Goal: Transaction & Acquisition: Purchase product/service

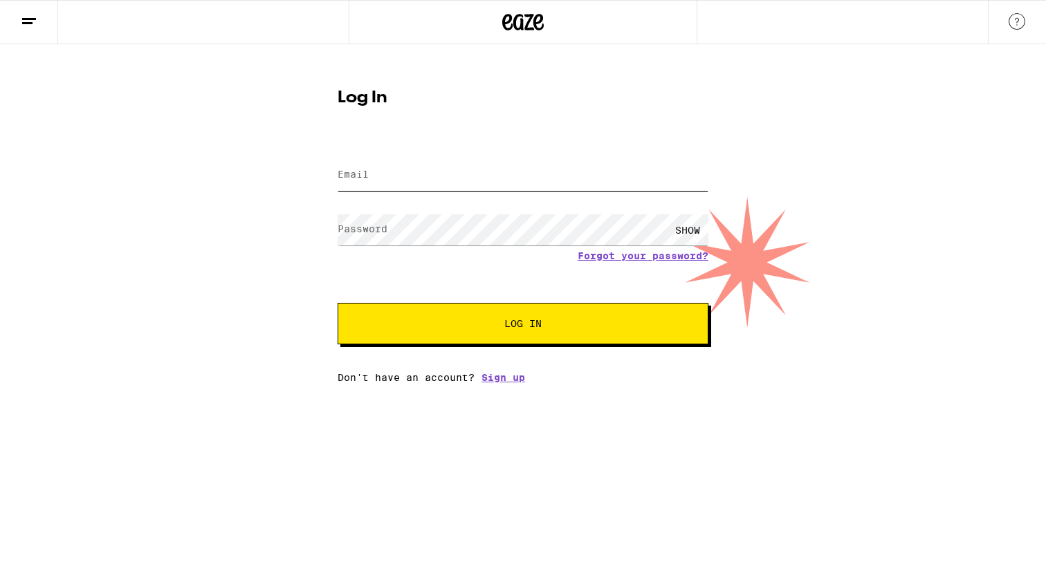
type input "[EMAIL_ADDRESS][DOMAIN_NAME]"
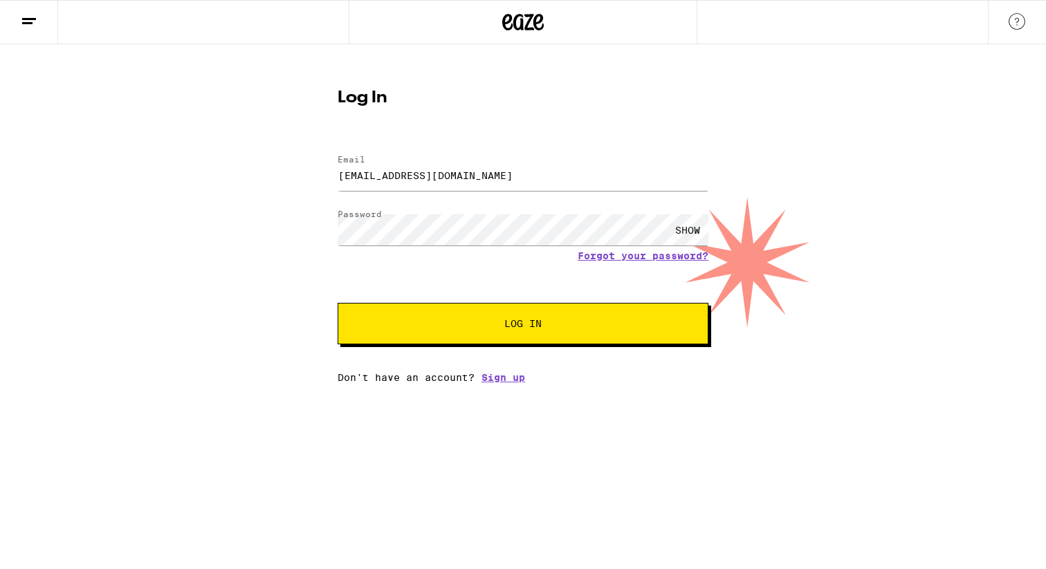
click at [388, 328] on button "Log In" at bounding box center [523, 324] width 371 height 42
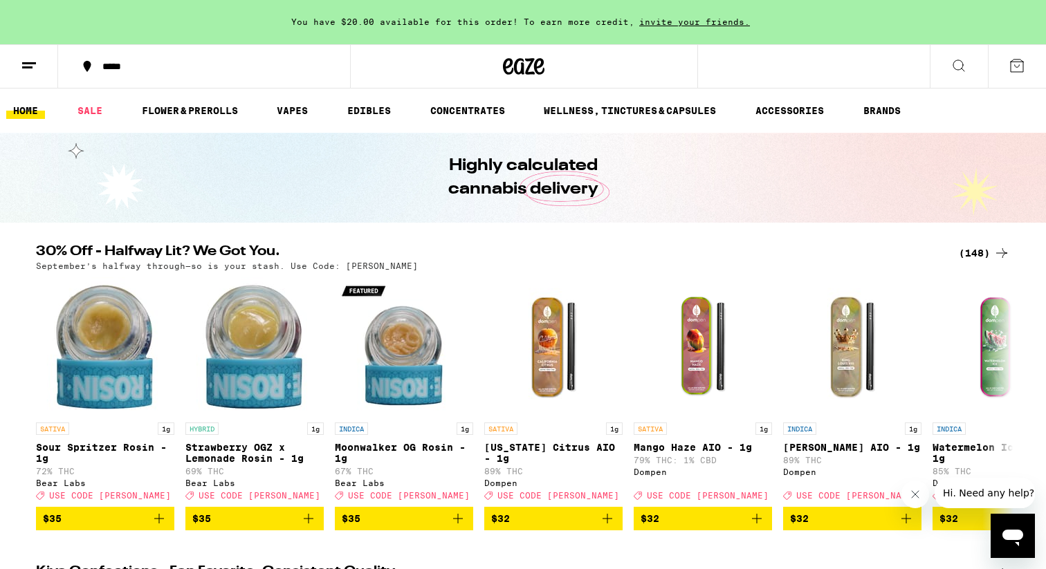
click at [985, 252] on div "(148)" at bounding box center [984, 253] width 51 height 17
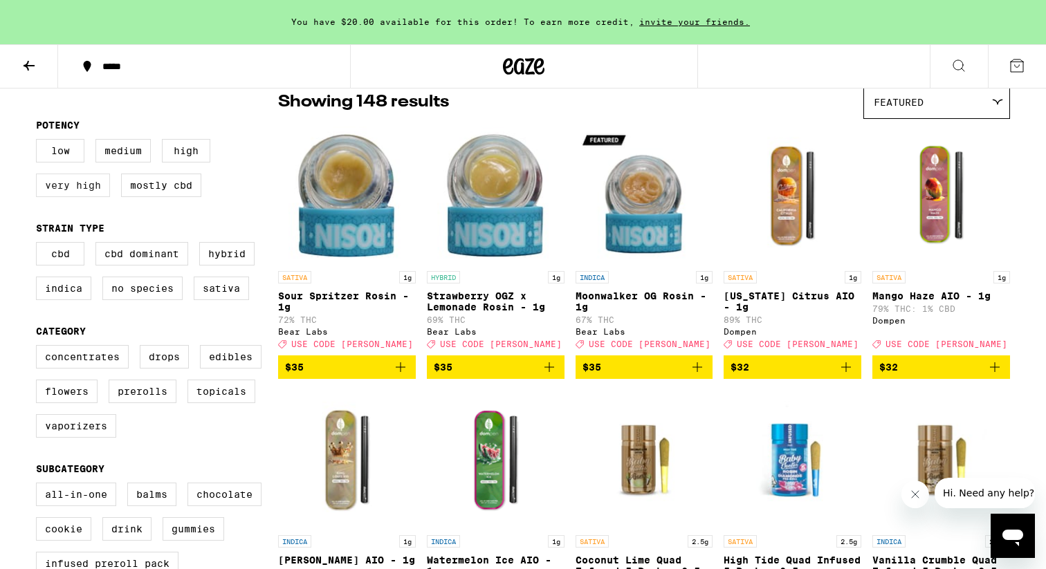
scroll to position [177, 0]
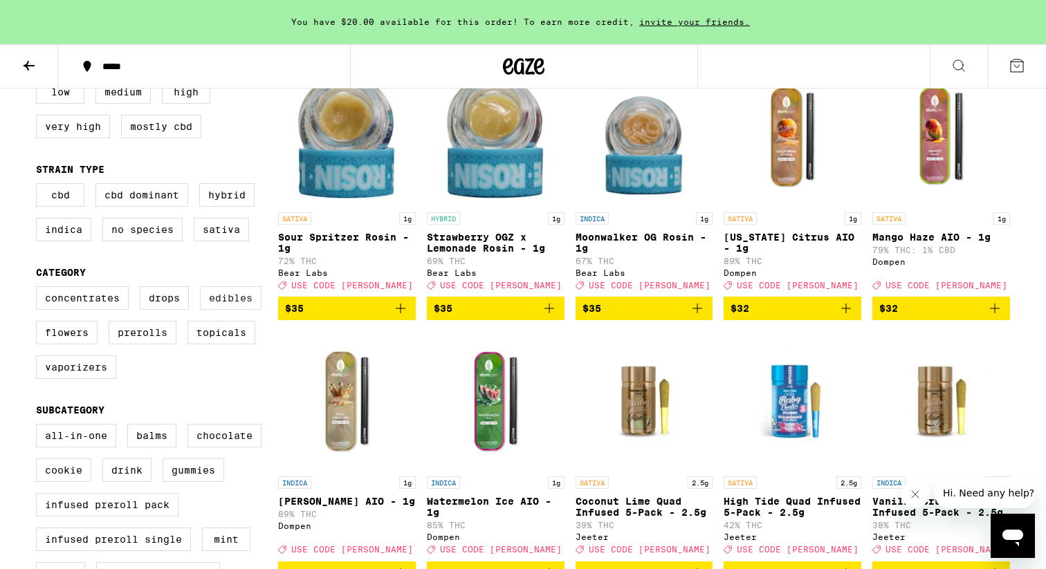
click at [230, 310] on label "Edibles" at bounding box center [231, 298] width 62 height 24
click at [39, 289] on input "Edibles" at bounding box center [39, 288] width 1 height 1
checkbox input "true"
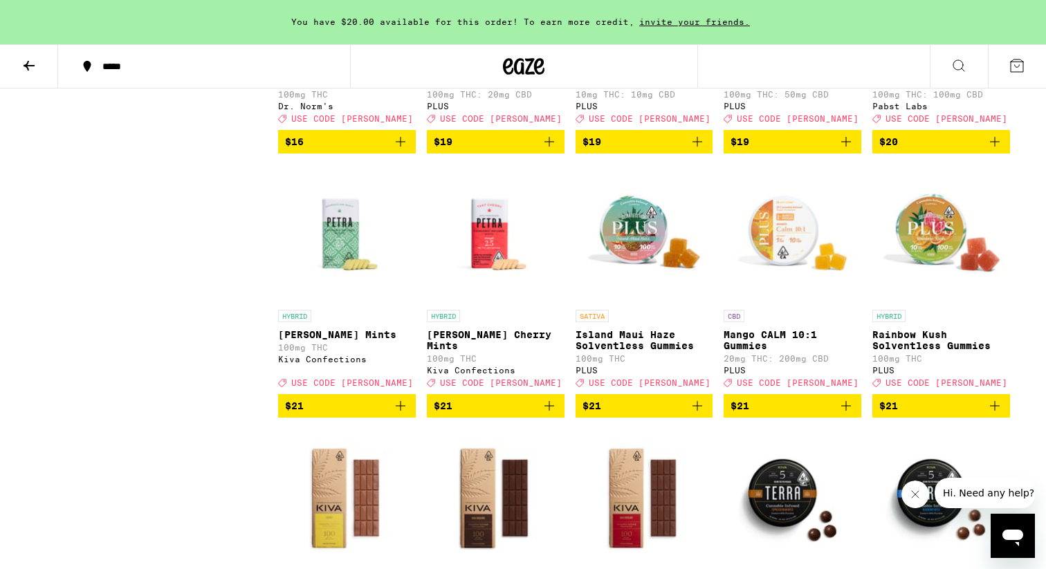
scroll to position [2213, 0]
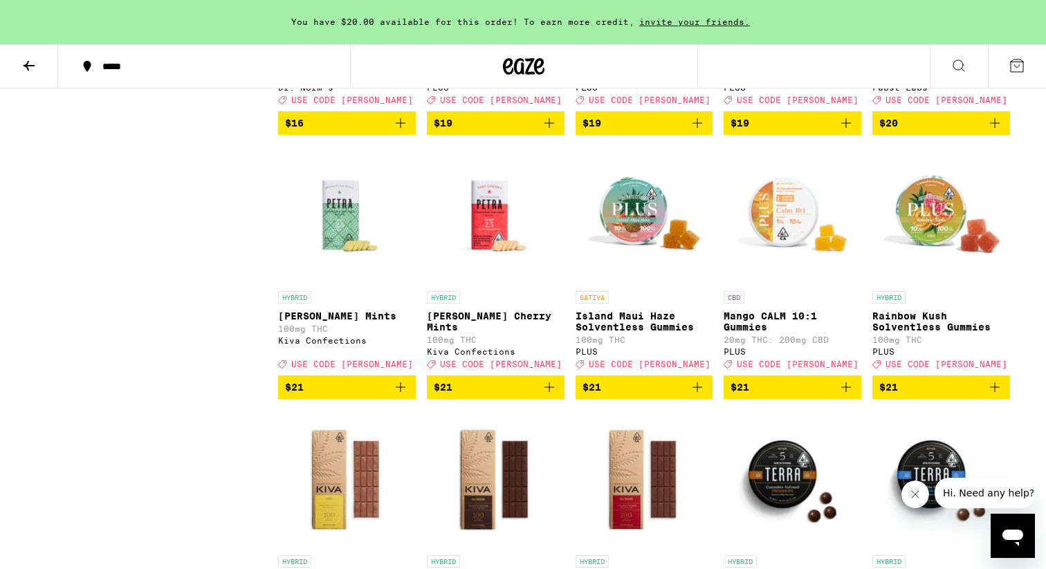
click at [995, 396] on icon "Add to bag" at bounding box center [994, 387] width 17 height 17
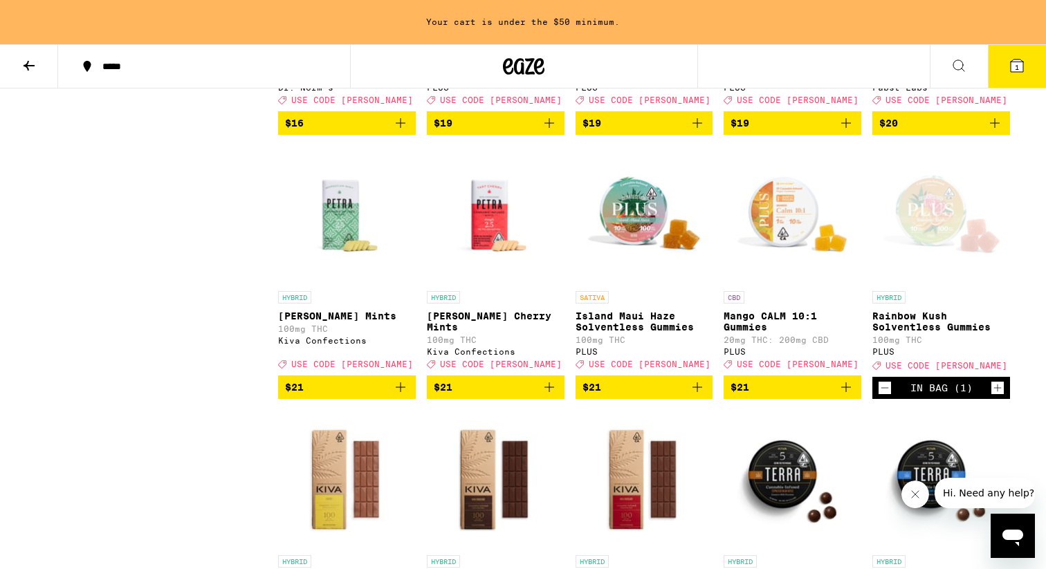
click at [951, 275] on div "Open page for Rainbow Kush Solventless Gummies from PLUS" at bounding box center [941, 215] width 138 height 138
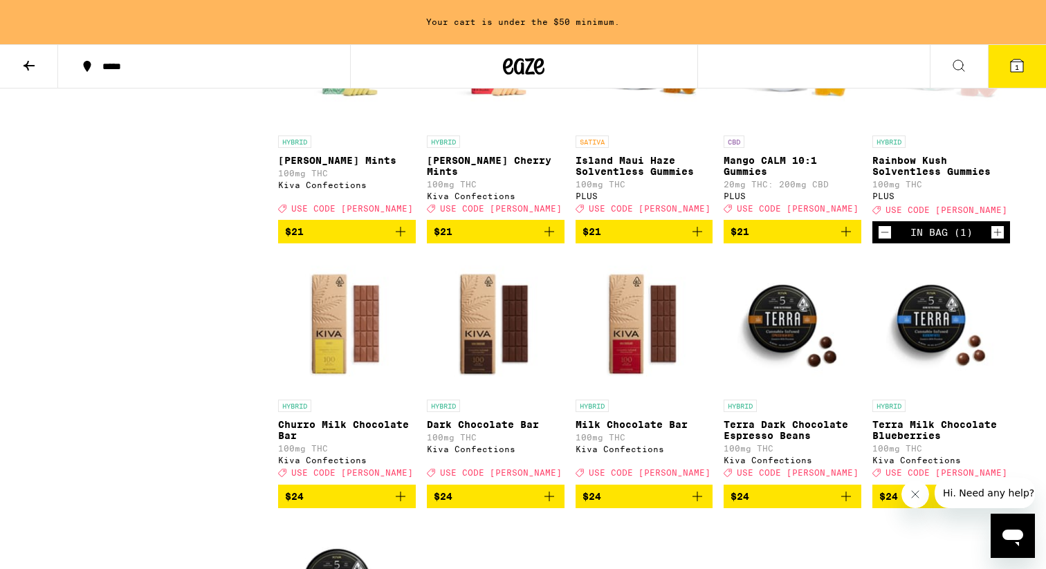
scroll to position [2179, 0]
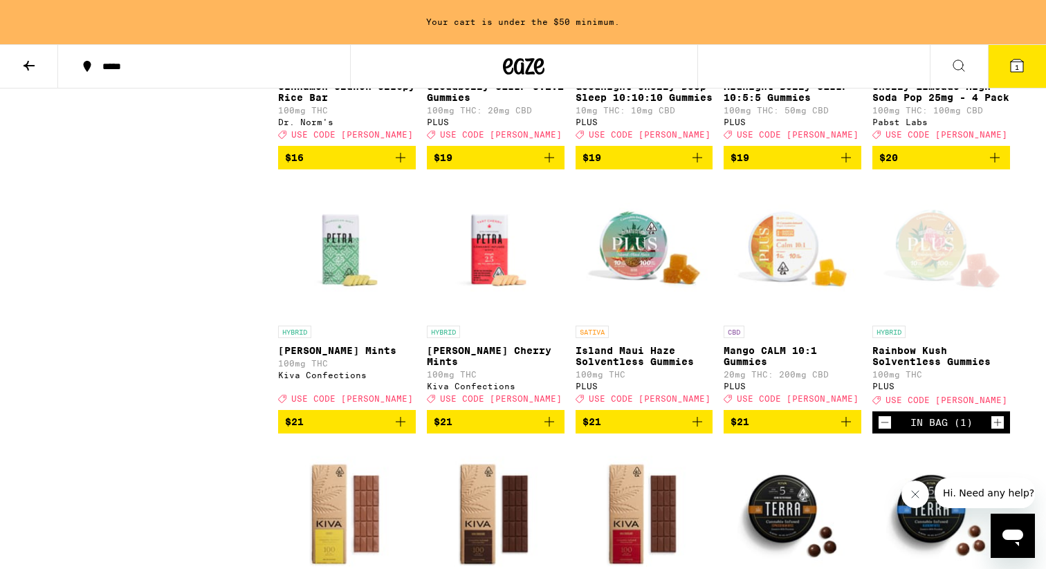
click at [629, 319] on img "Open page for Island Maui Haze Solventless Gummies from PLUS" at bounding box center [644, 250] width 138 height 138
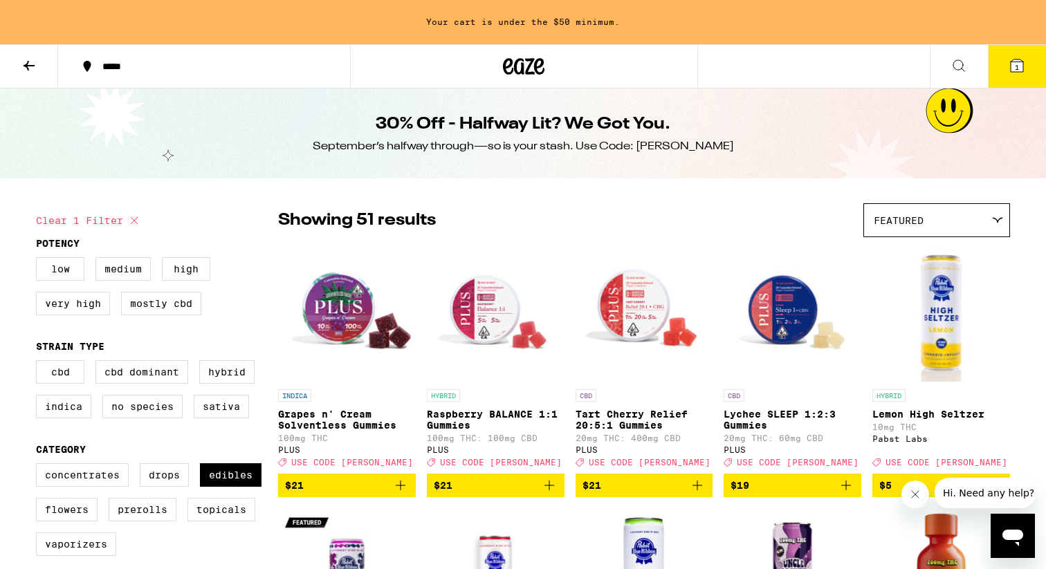
click at [338, 326] on img "Open page for Grapes n' Cream Solventless Gummies from PLUS" at bounding box center [347, 313] width 138 height 138
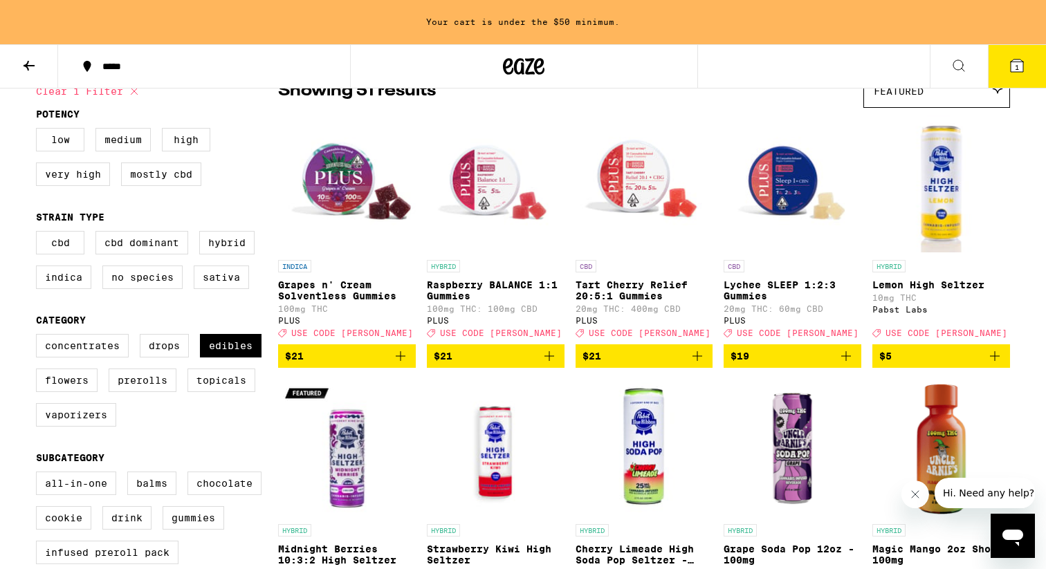
scroll to position [127, 0]
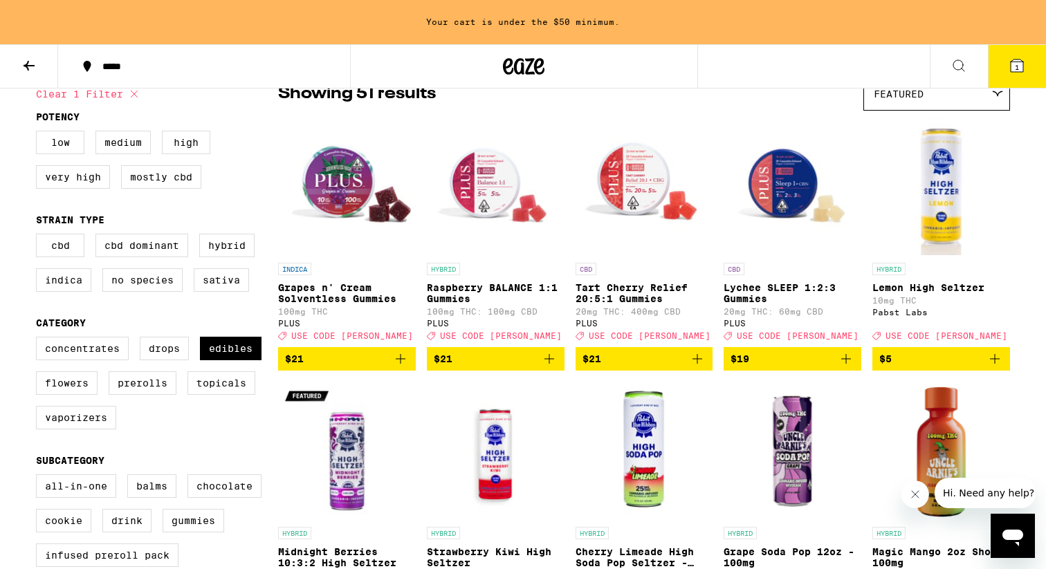
click at [802, 188] on img "Open page for Lychee SLEEP 1:2:3 Gummies from PLUS" at bounding box center [792, 187] width 138 height 138
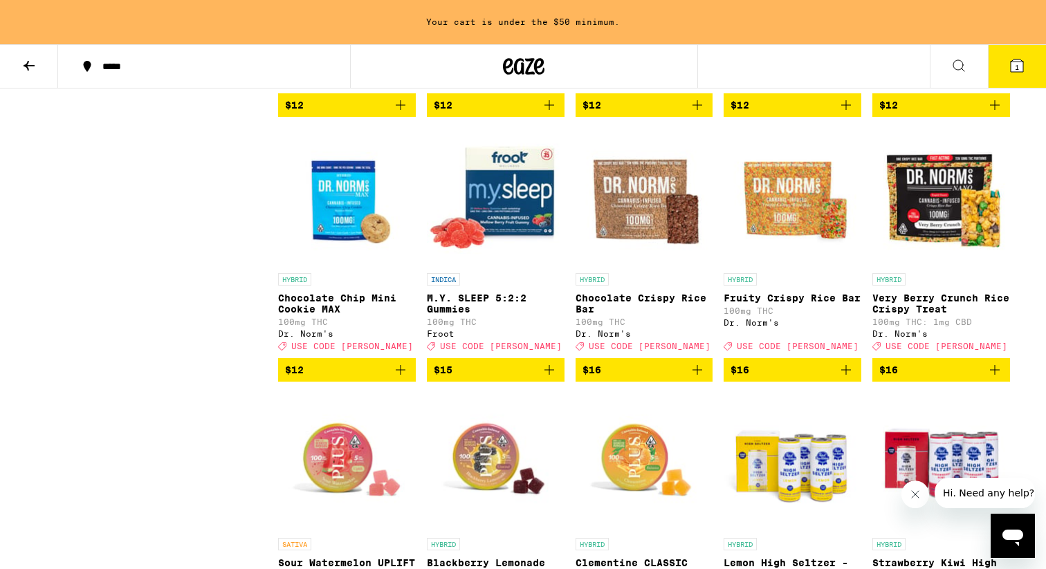
scroll to position [1676, 0]
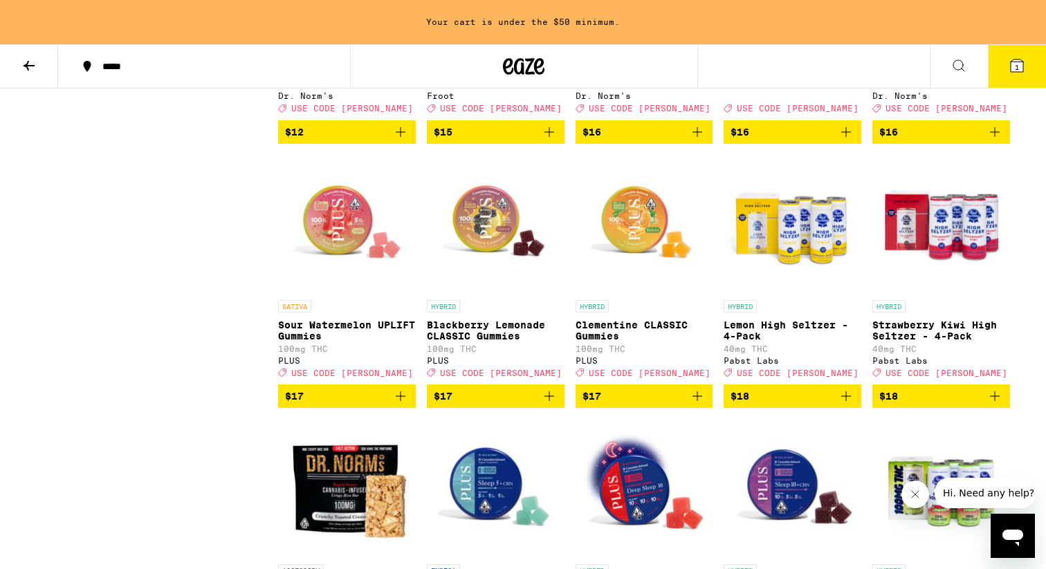
click at [652, 278] on img "Open page for Clementine CLASSIC Gummies from PLUS" at bounding box center [644, 224] width 138 height 138
click at [526, 264] on img "Open page for Blackberry Lemonade CLASSIC Gummies from PLUS" at bounding box center [496, 224] width 138 height 138
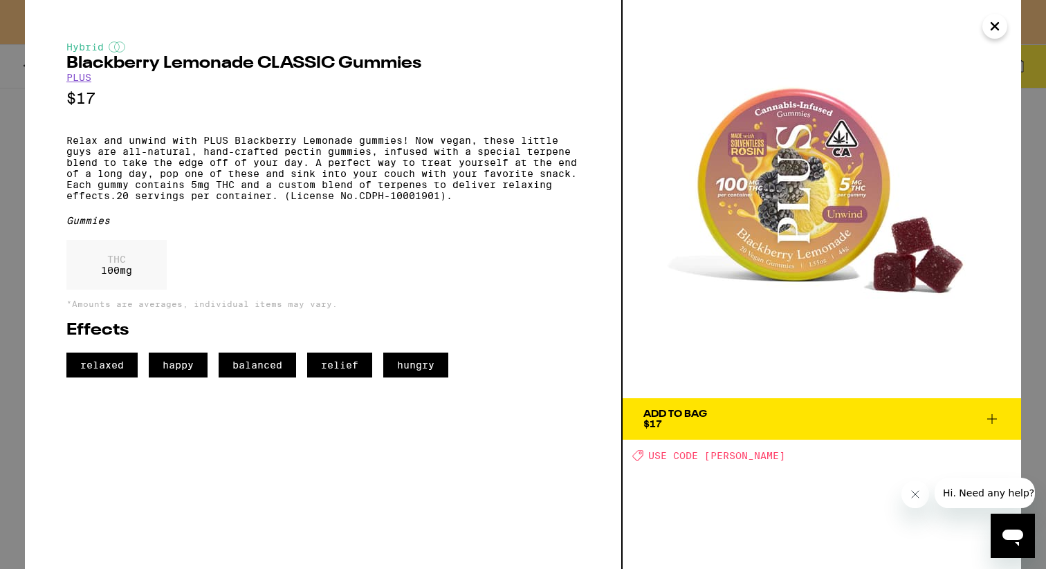
click at [739, 421] on span "Add To Bag $17" at bounding box center [821, 418] width 357 height 19
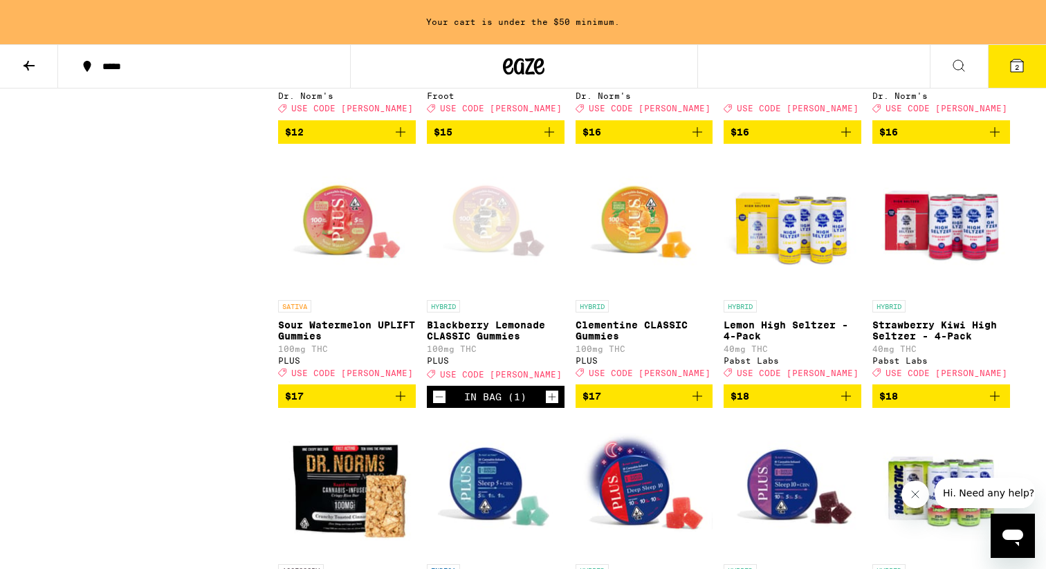
click at [351, 273] on img "Open page for Sour Watermelon UPLIFT Gummies from PLUS" at bounding box center [347, 224] width 138 height 138
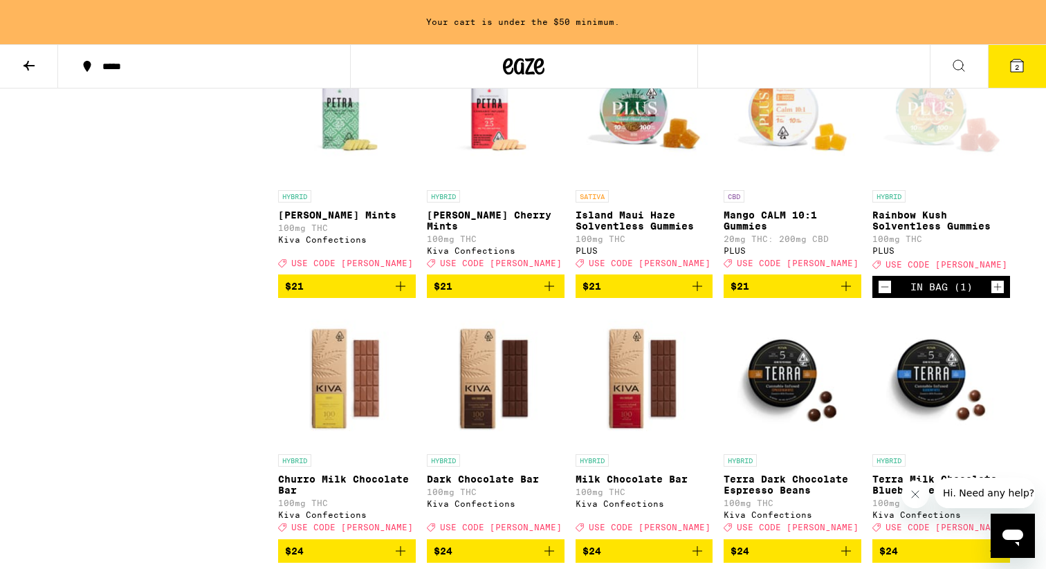
scroll to position [2191, 0]
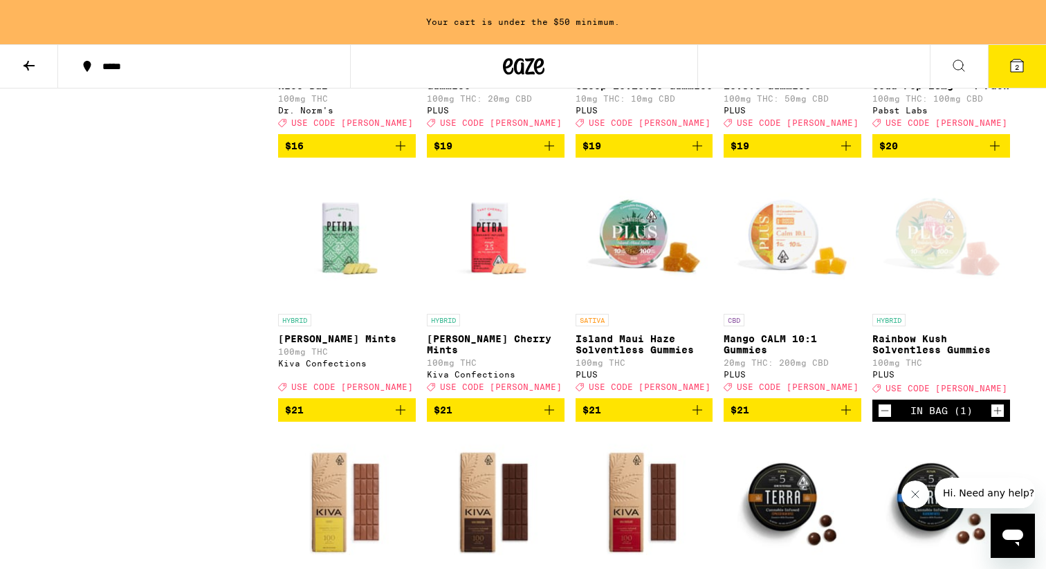
click at [642, 294] on img "Open page for Island Maui Haze Solventless Gummies from PLUS" at bounding box center [644, 238] width 138 height 138
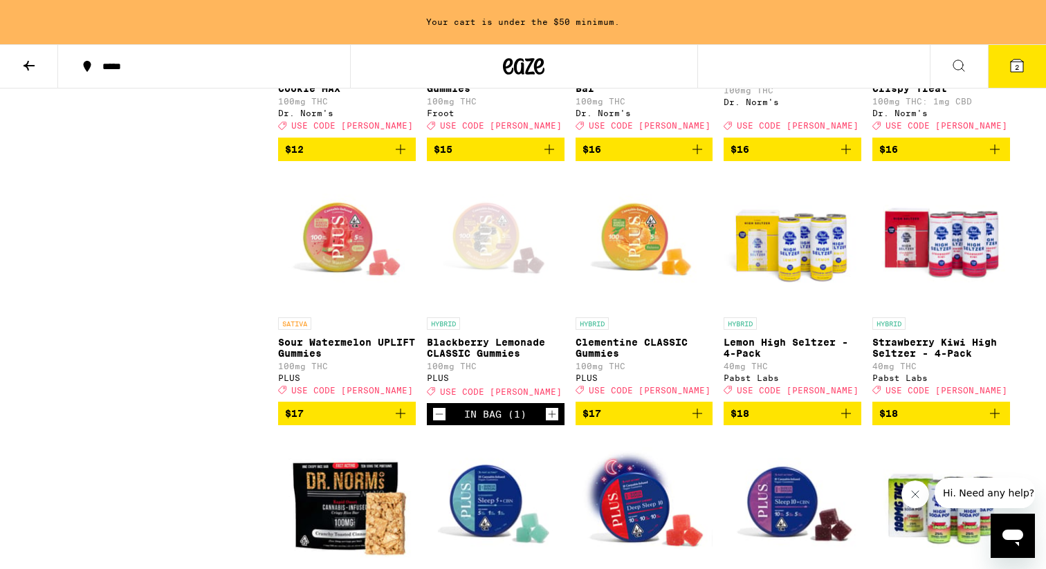
scroll to position [1585, 0]
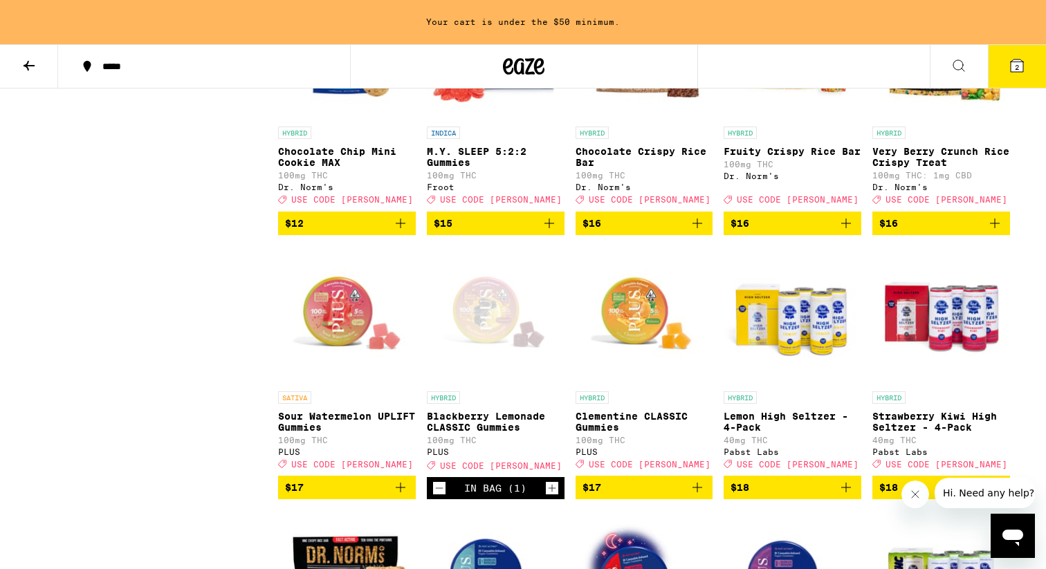
click at [356, 377] on img "Open page for Sour Watermelon UPLIFT Gummies from PLUS" at bounding box center [347, 315] width 138 height 138
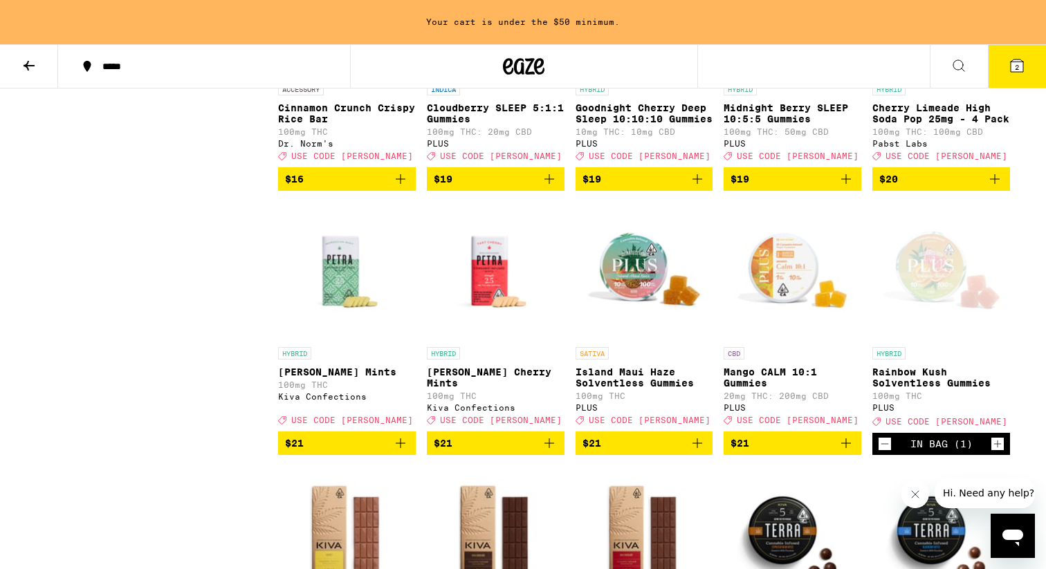
scroll to position [2168, 0]
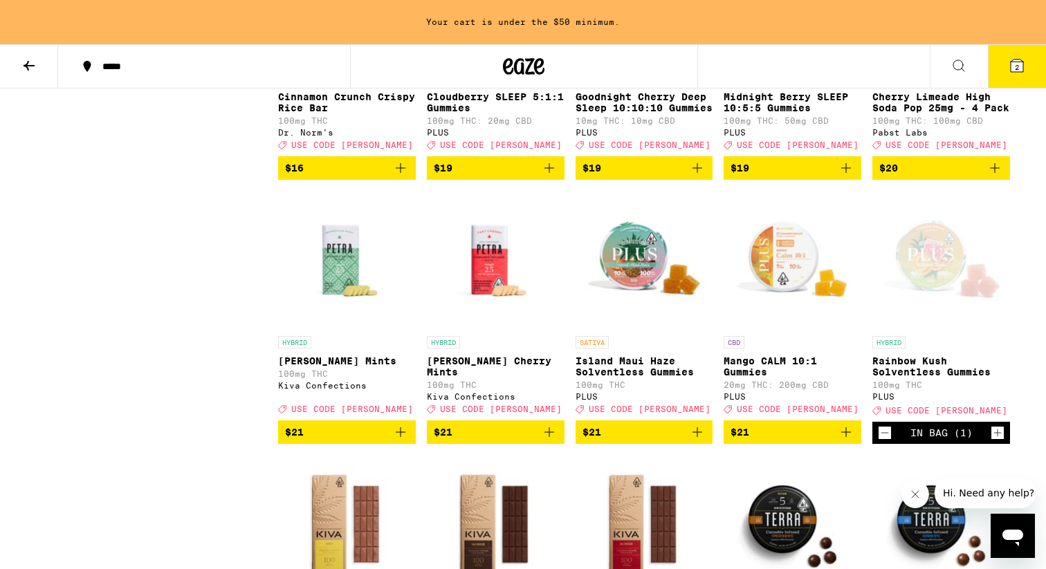
click at [620, 326] on img "Open page for Island Maui Haze Solventless Gummies from PLUS" at bounding box center [644, 260] width 138 height 138
